Goal: Task Accomplishment & Management: Use online tool/utility

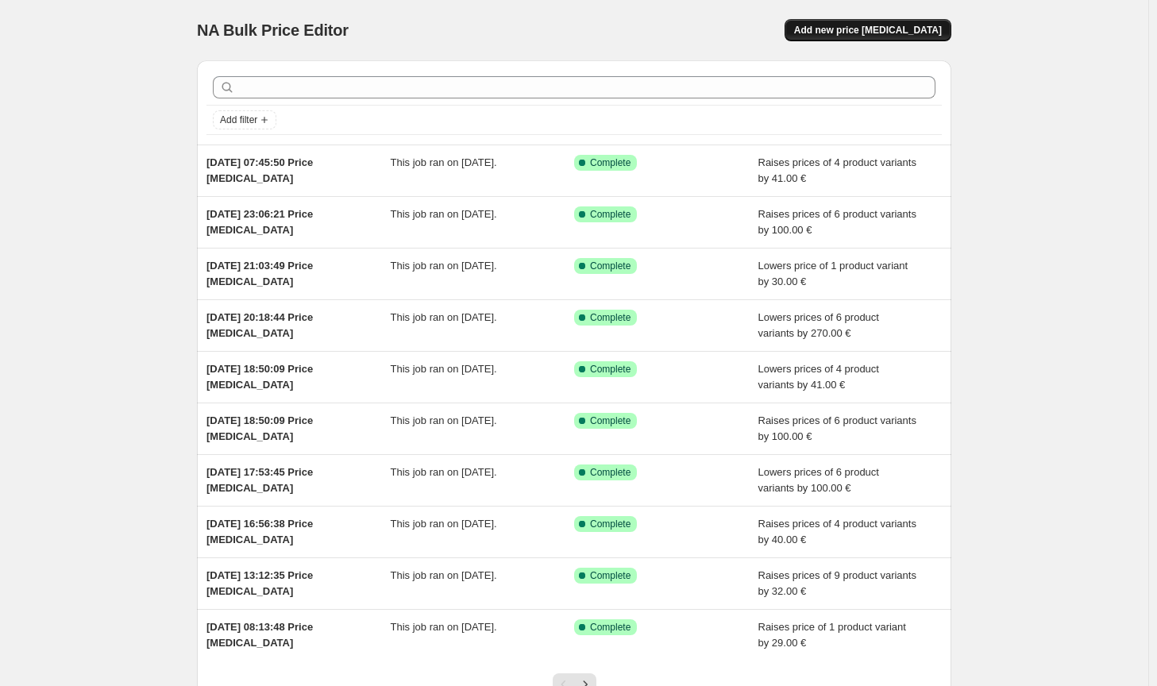
click at [871, 21] on button "Add new price [MEDICAL_DATA]" at bounding box center [868, 30] width 167 height 22
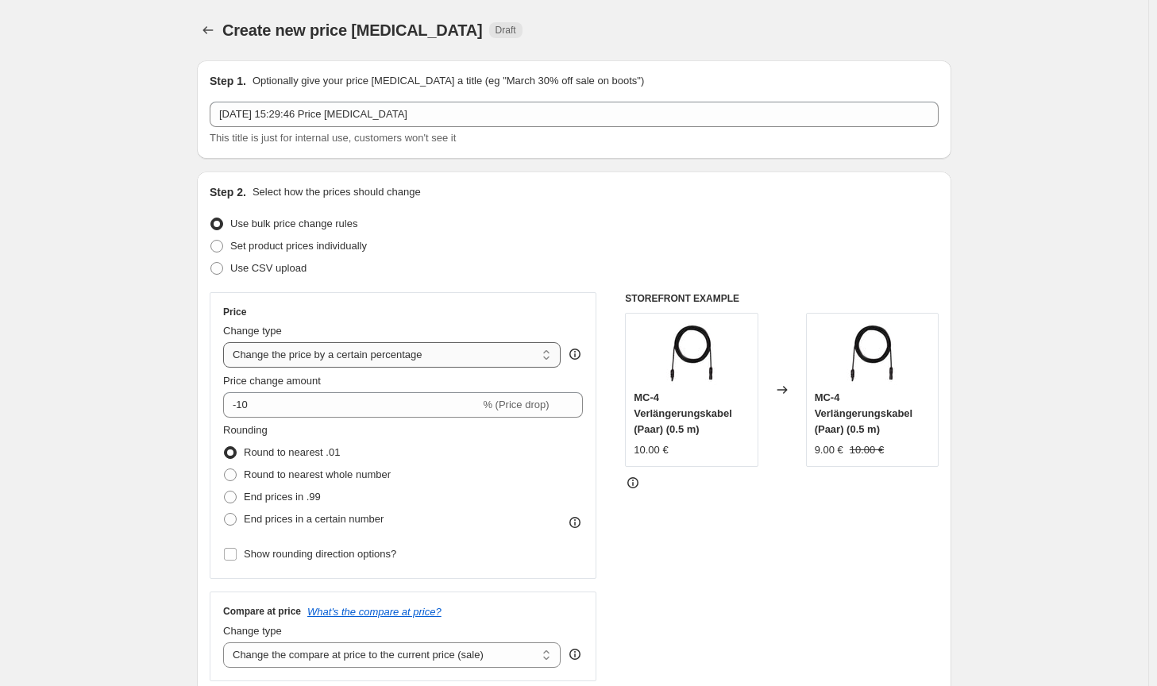
click at [414, 366] on select "Change the price to a certain amount Change the price by a certain amount Chang…" at bounding box center [392, 354] width 338 height 25
select select "by"
click at [226, 342] on select "Change the price to a certain amount Change the price by a certain amount Chang…" at bounding box center [392, 354] width 338 height 25
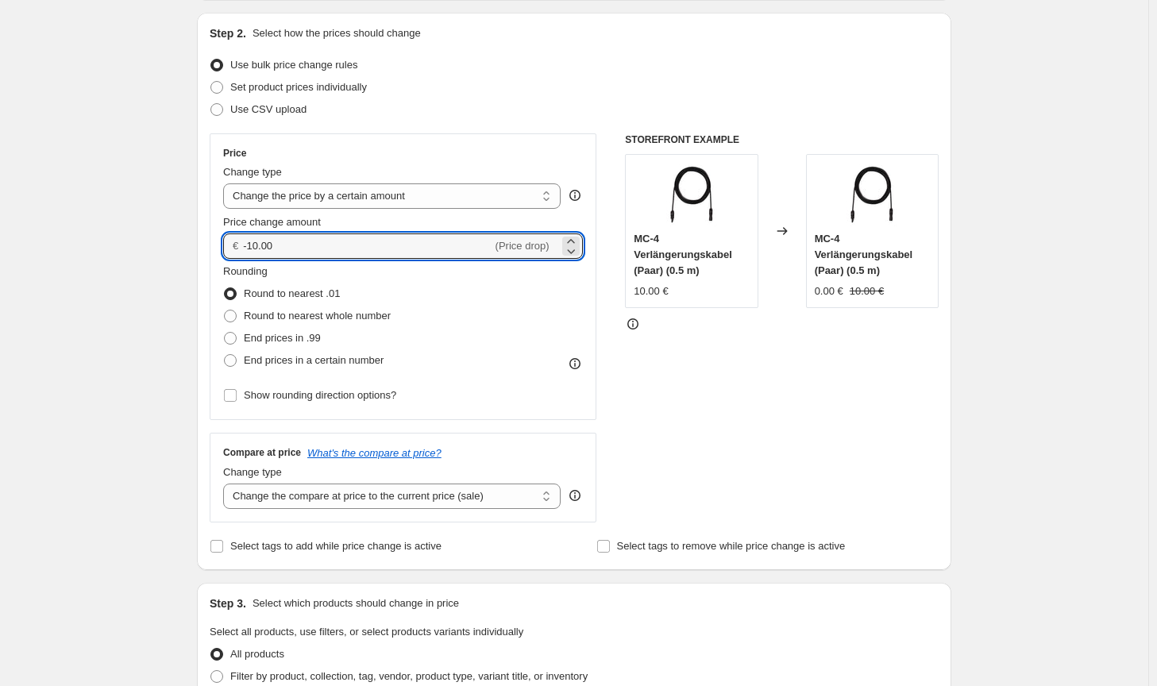
drag, startPoint x: 317, startPoint y: 250, endPoint x: 236, endPoint y: 249, distance: 81.0
click at [236, 249] on div "€ -10.00 (Price drop)" at bounding box center [403, 246] width 360 height 25
type input "200.00"
click at [298, 310] on span "Round to nearest whole number" at bounding box center [317, 316] width 147 height 12
click at [225, 310] on input "Round to nearest whole number" at bounding box center [224, 310] width 1 height 1
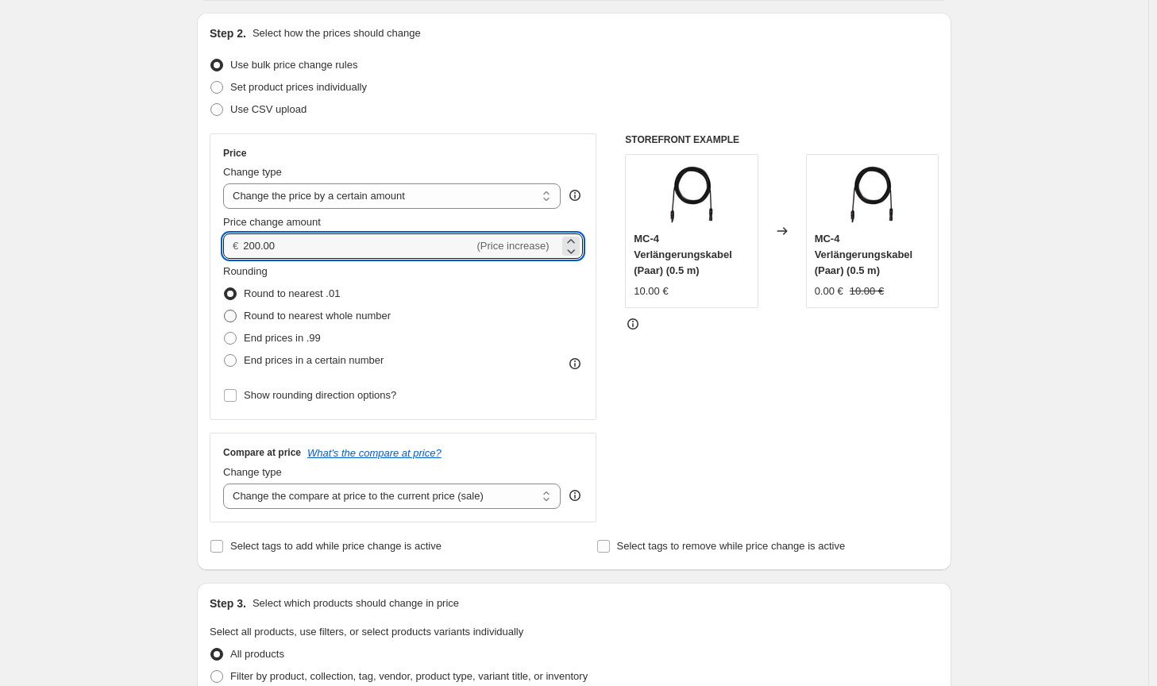
radio input "true"
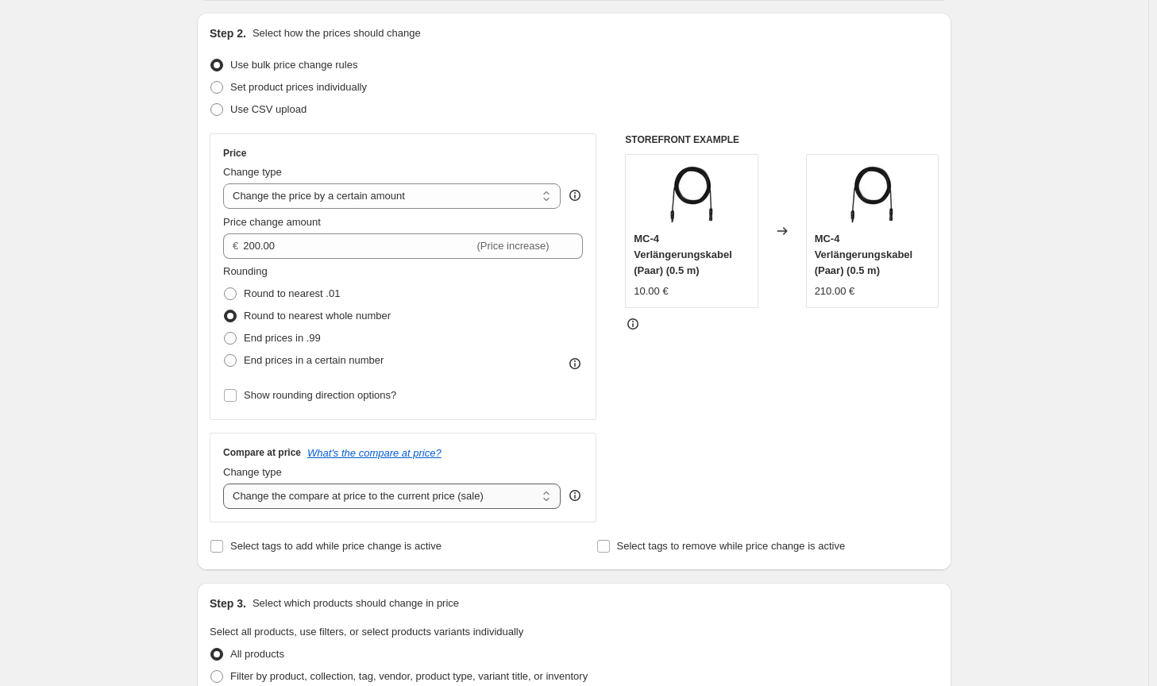
click at [386, 485] on select "Change the compare at price to the current price (sale) Change the compare at p…" at bounding box center [392, 496] width 338 height 25
select select "no_change"
click at [226, 484] on select "Change the compare at price to the current price (sale) Change the compare at p…" at bounding box center [392, 496] width 338 height 25
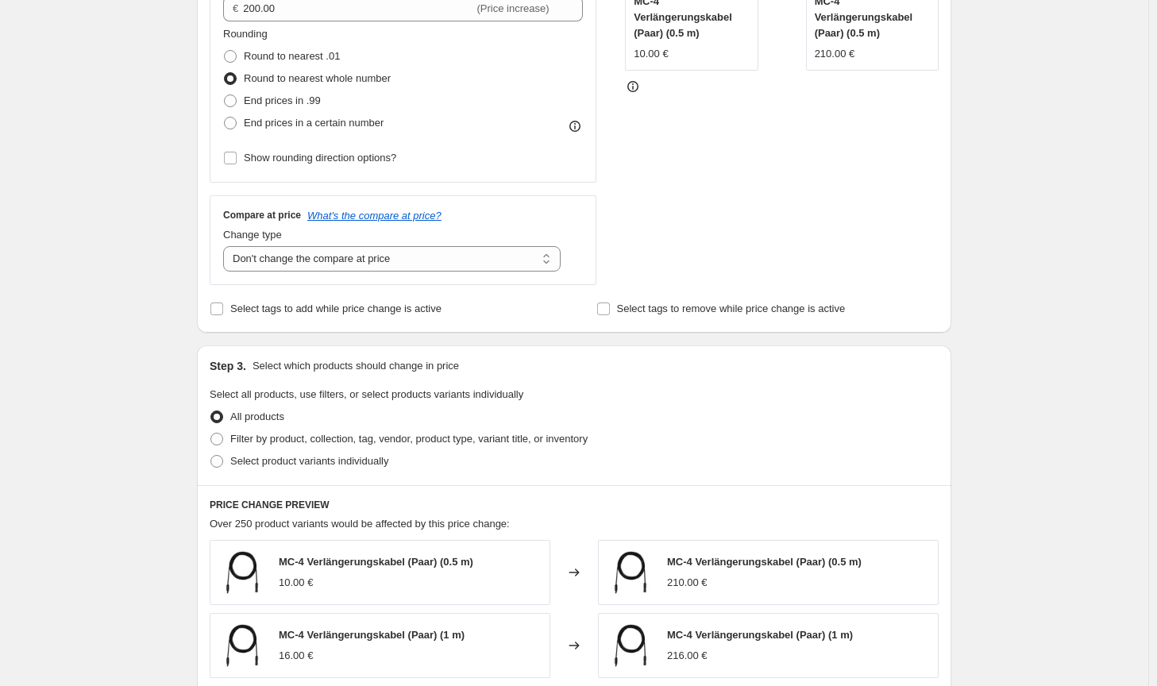
scroll to position [397, 0]
click at [504, 442] on span "Filter by product, collection, tag, vendor, product type, variant title, or inv…" at bounding box center [408, 438] width 357 height 12
click at [211, 433] on input "Filter by product, collection, tag, vendor, product type, variant title, or inv…" at bounding box center [210, 432] width 1 height 1
radio input "true"
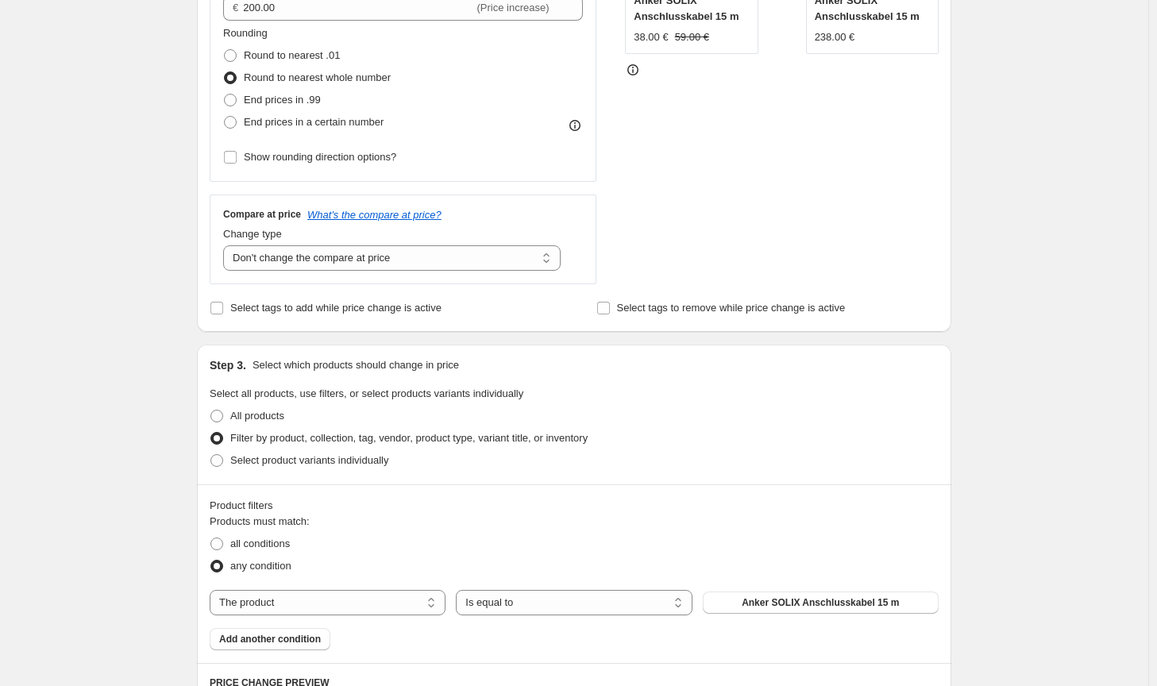
click at [792, 608] on span "Anker SOLIX Anschlusskabel 15 m" at bounding box center [820, 603] width 157 height 13
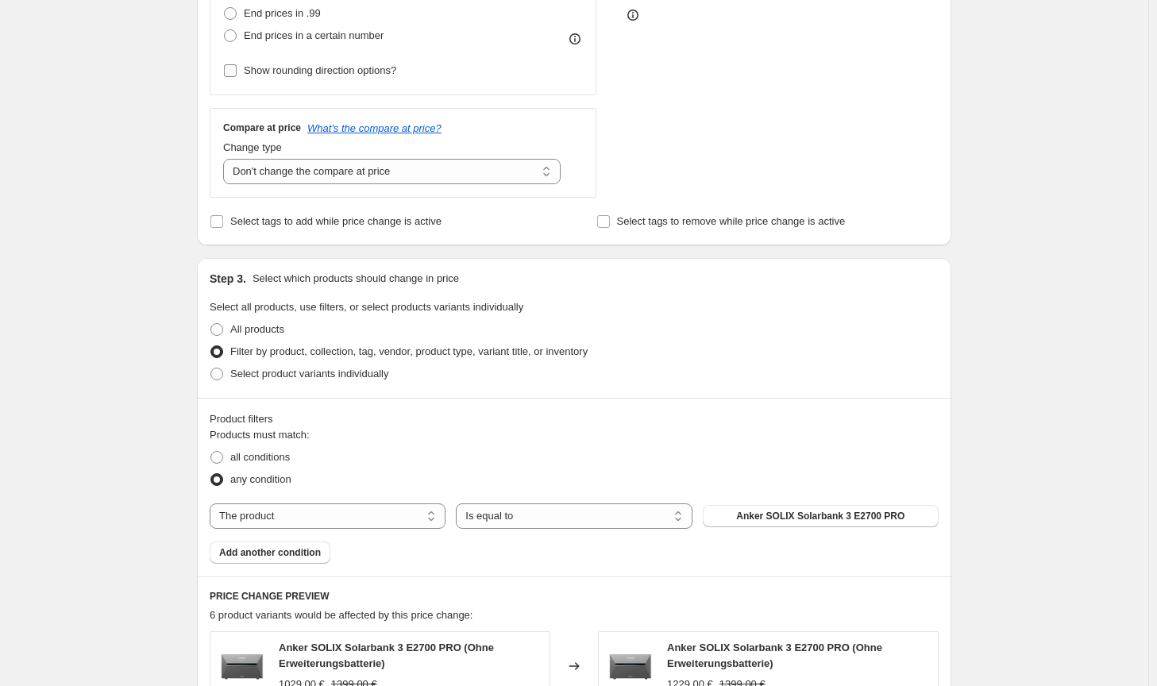
scroll to position [311, 0]
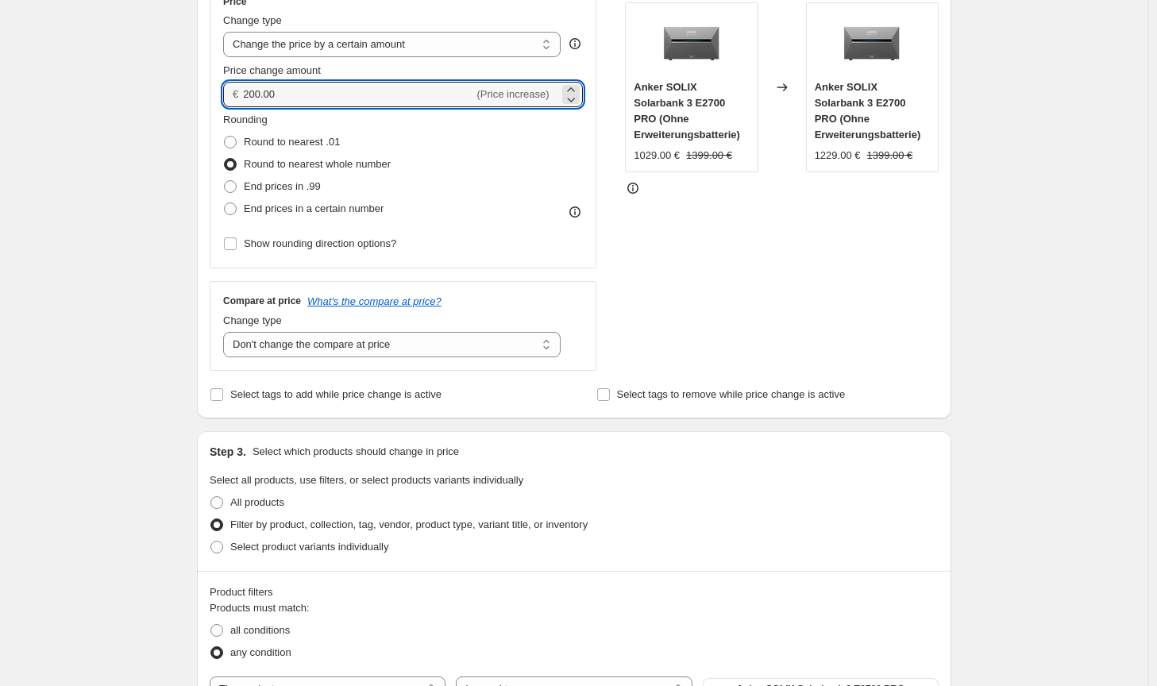
click at [245, 91] on div "€ 200.00 (Price increase)" at bounding box center [403, 94] width 360 height 25
click at [258, 93] on input "100.00" at bounding box center [358, 94] width 230 height 25
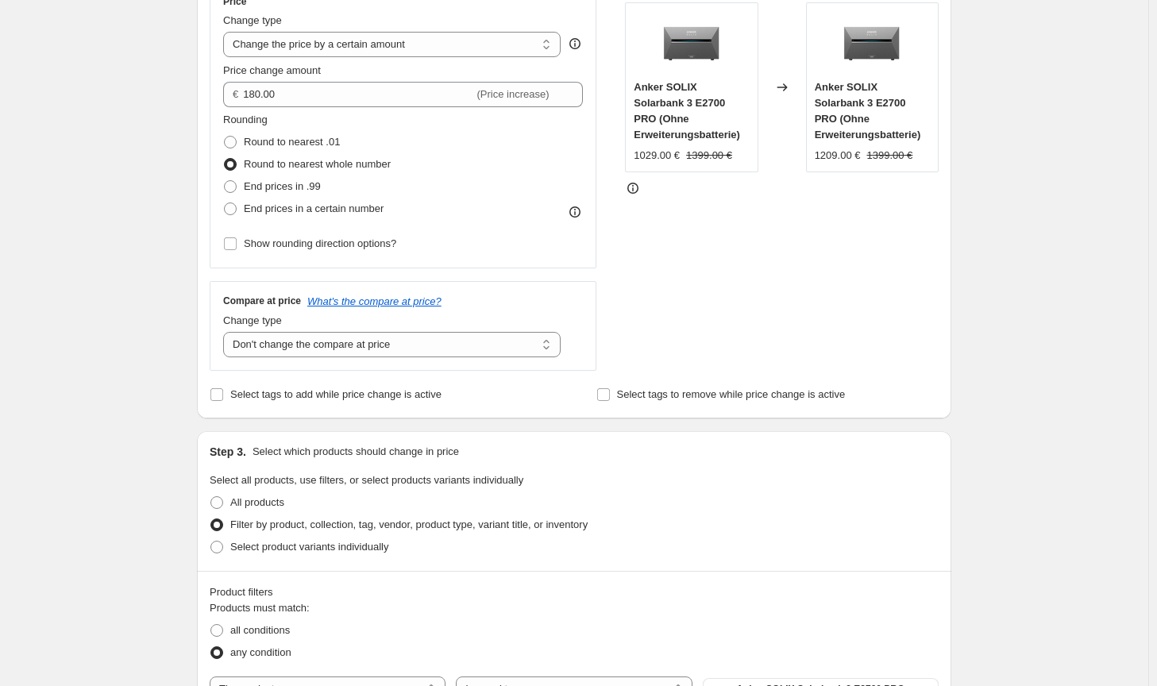
click at [822, 267] on div "STOREFRONT EXAMPLE Anker SOLIX Solarbank 3 E2700 PRO (Ohne Erweiterungsbatterie…" at bounding box center [782, 176] width 314 height 389
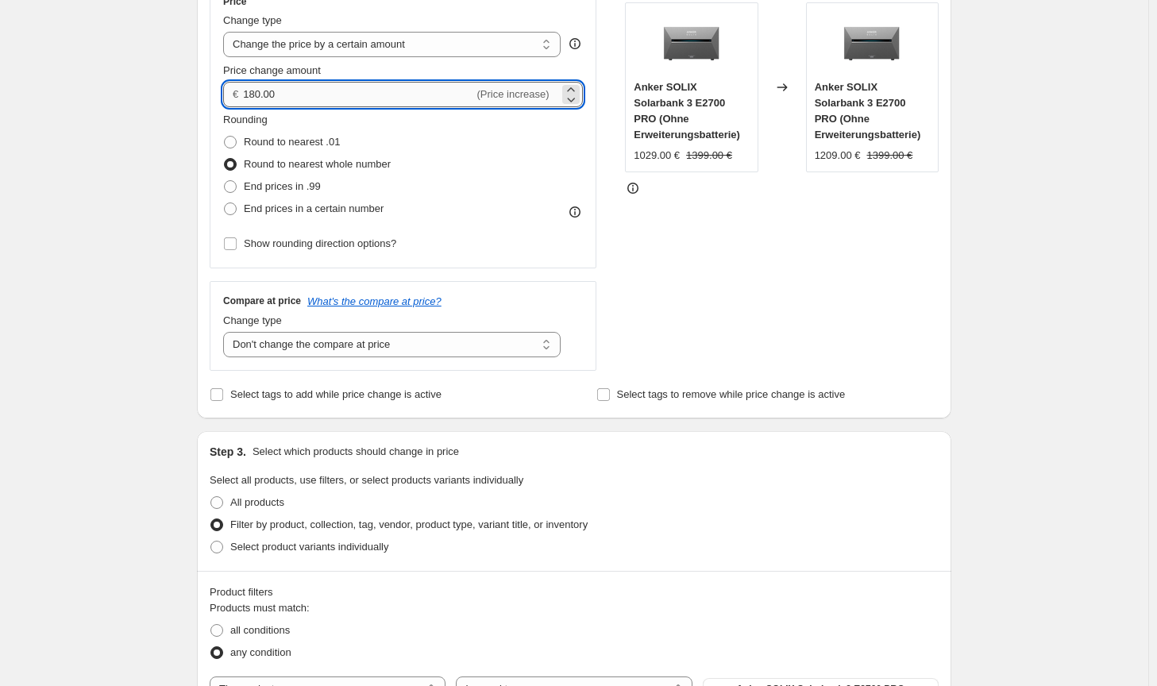
click at [254, 96] on input "180.00" at bounding box center [358, 94] width 230 height 25
type input "170.00"
click at [836, 370] on div "STOREFRONT EXAMPLE Anker SOLIX Solarbank 3 E2700 PRO (Ohne Erweiterungsbatterie…" at bounding box center [782, 176] width 314 height 389
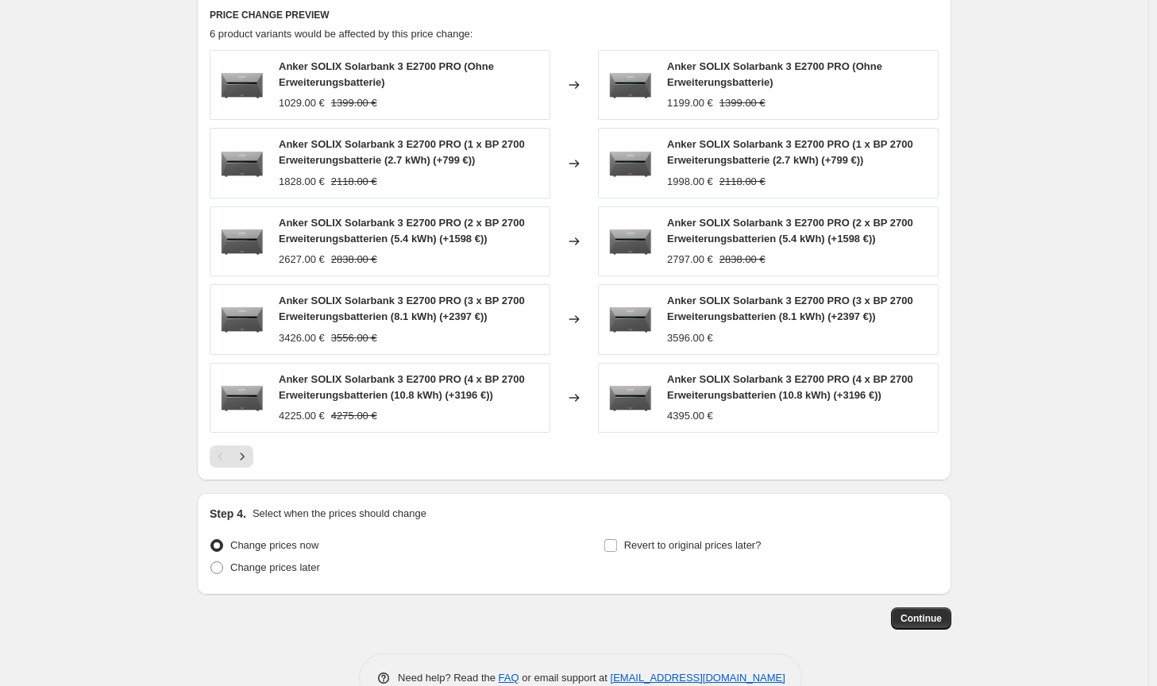
scroll to position [1105, 0]
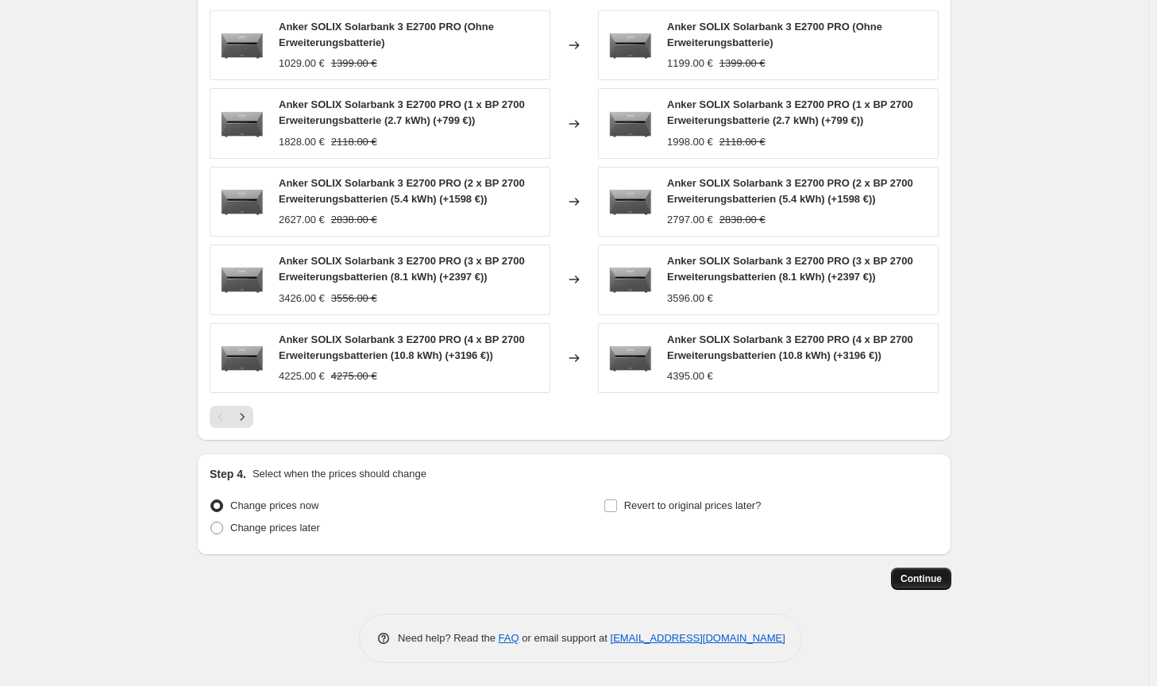
click at [919, 580] on span "Continue" at bounding box center [921, 579] width 41 height 13
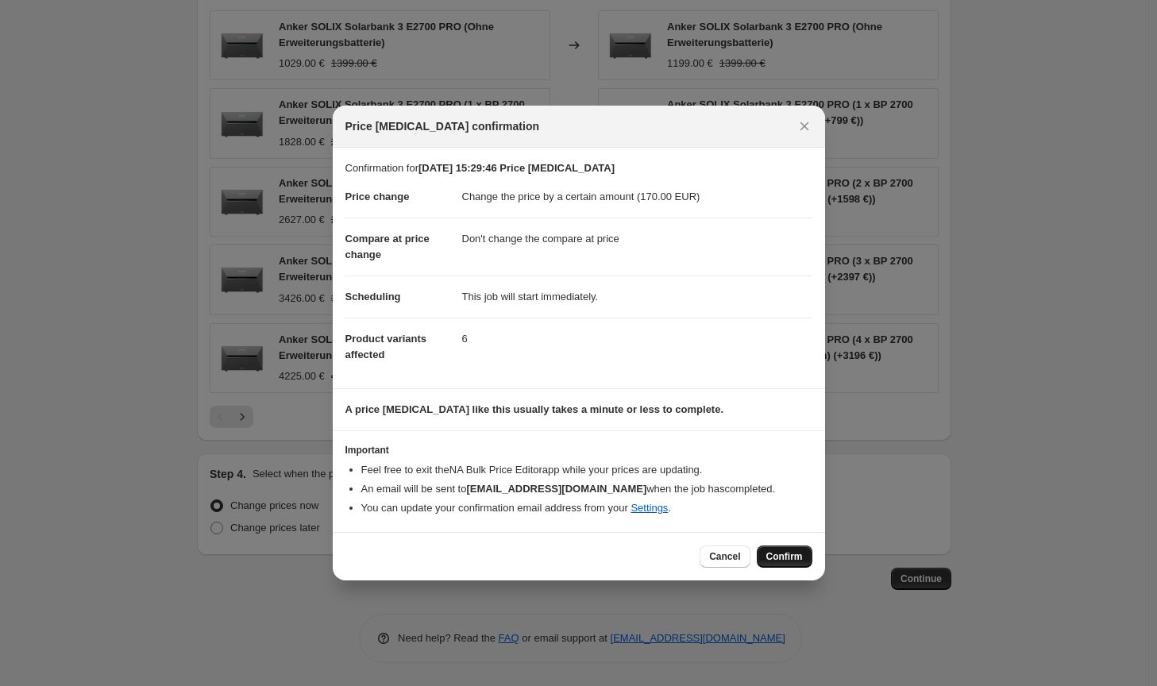
click at [801, 556] on span "Confirm" at bounding box center [784, 556] width 37 height 13
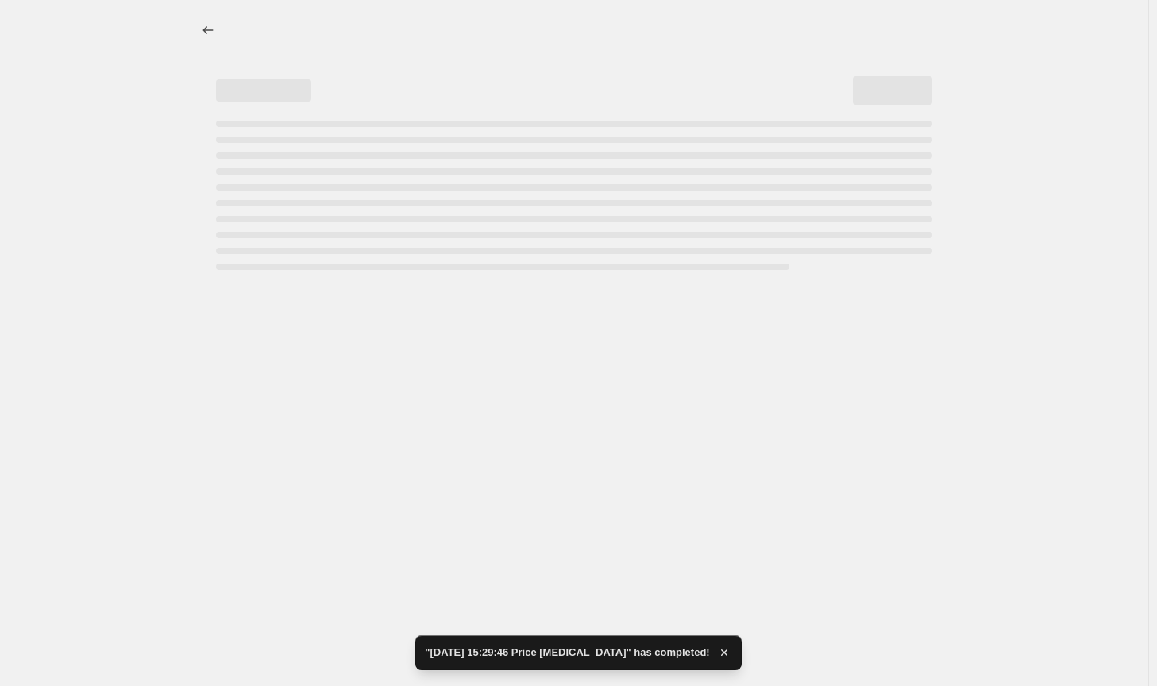
select select "by"
select select "no_change"
